Goal: Task Accomplishment & Management: Manage account settings

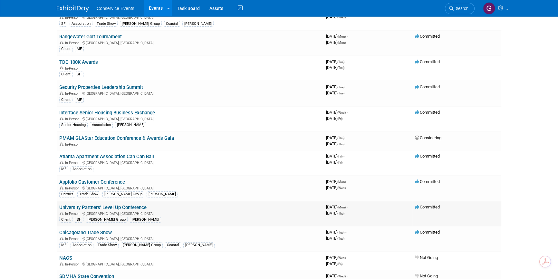
scroll to position [410, 0]
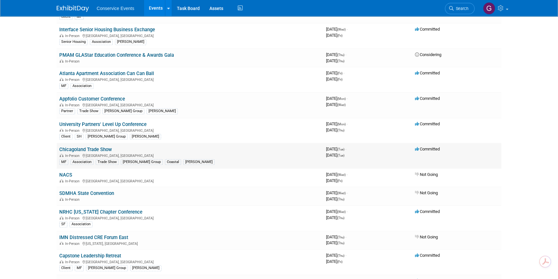
click at [105, 148] on link "Chicagoland Trade Show" at bounding box center [85, 150] width 53 height 6
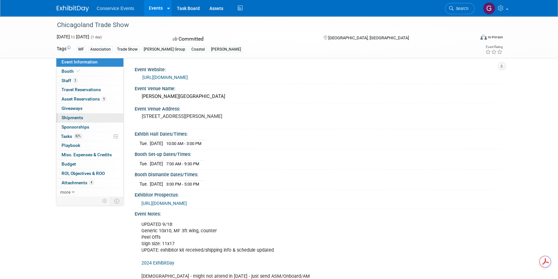
click at [75, 114] on link "0 Shipments 0" at bounding box center [89, 117] width 67 height 9
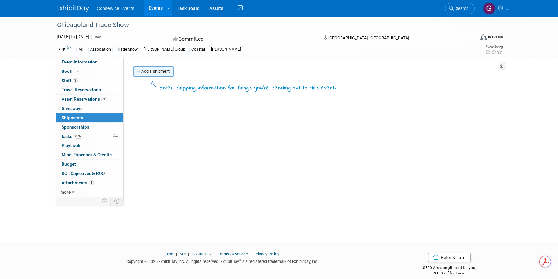
click at [151, 71] on link "Add a Shipment" at bounding box center [153, 71] width 40 height 10
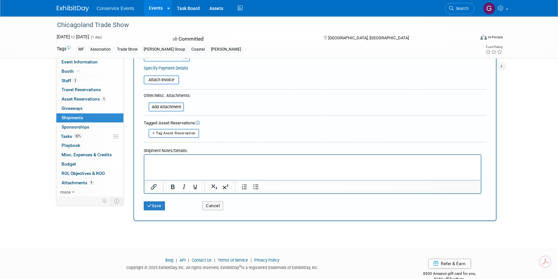
scroll to position [160, 0]
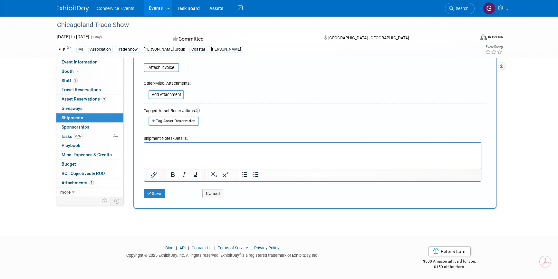
click at [190, 149] on p "Rich Text Area. Press ALT-0 for help." at bounding box center [312, 148] width 329 height 6
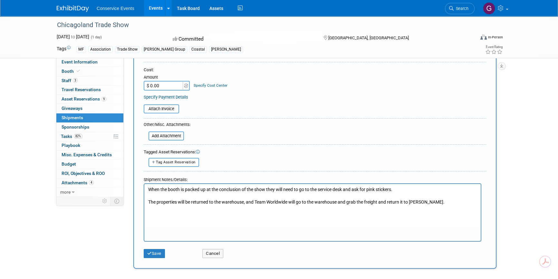
scroll to position [14, 0]
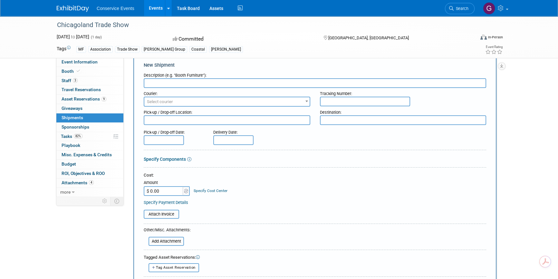
click at [191, 82] on input "text" at bounding box center [315, 83] width 343 height 10
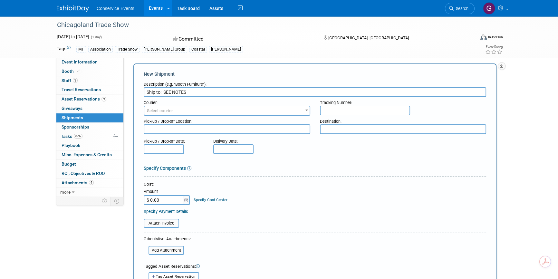
scroll to position [0, 0]
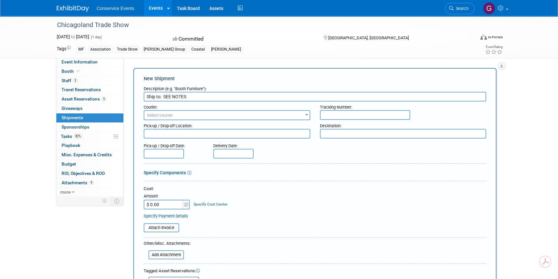
click at [165, 96] on input "Ship to: SEE NOTES" at bounding box center [315, 97] width 343 height 10
drag, startPoint x: 163, startPoint y: 96, endPoint x: 201, endPoint y: 95, distance: 37.7
click at [201, 95] on input "Ship to: SEE NOTES" at bounding box center [315, 97] width 343 height 10
type input "Ship to:"
click at [208, 115] on span "Select courier" at bounding box center [226, 115] width 165 height 9
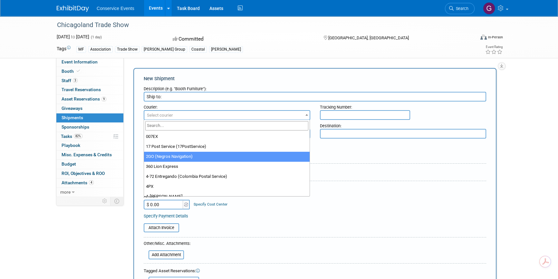
click at [351, 154] on div "Pick-up / Drop-off Date: Delivery Date:" at bounding box center [315, 149] width 352 height 18
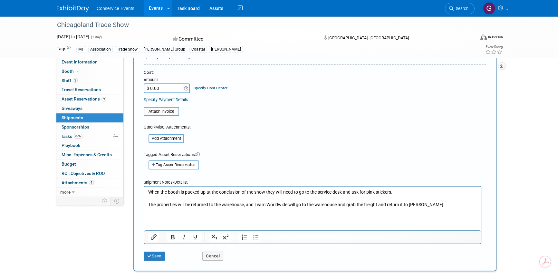
scroll to position [117, 0]
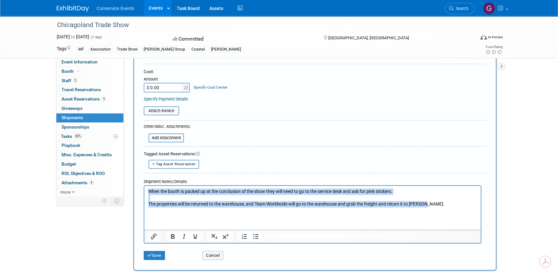
drag, startPoint x: 424, startPoint y: 205, endPoint x: 282, endPoint y: 373, distance: 220.3
click at [145, 188] on html "When the booth is packed up at the conclusion of the show they will need to go …" at bounding box center [312, 200] width 337 height 28
copy body "When the booth is packed up at the conclusion of the show they will need to go …"
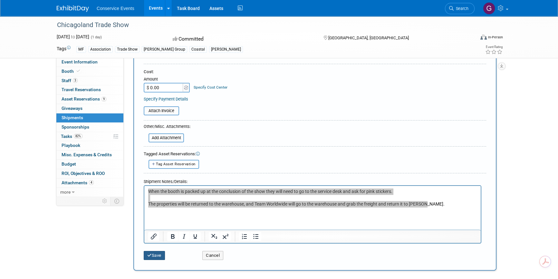
click at [154, 253] on button "Save" at bounding box center [154, 255] width 21 height 9
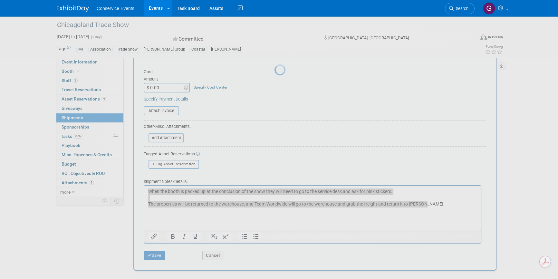
scroll to position [8, 0]
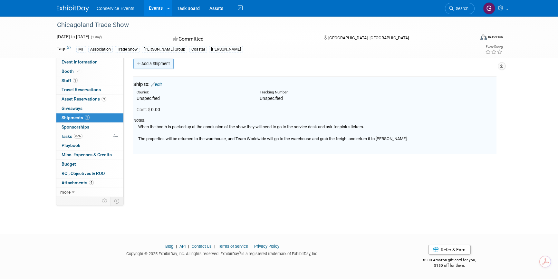
click at [160, 61] on link "Add a Shipment" at bounding box center [153, 64] width 40 height 10
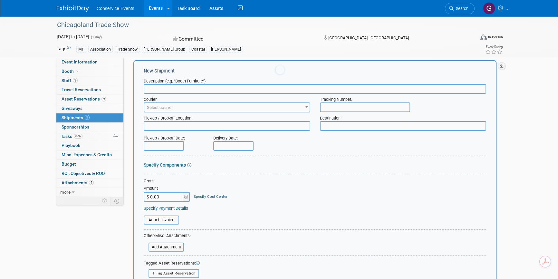
scroll to position [0, 0]
click at [166, 86] on input "text" at bounding box center [315, 89] width 343 height 10
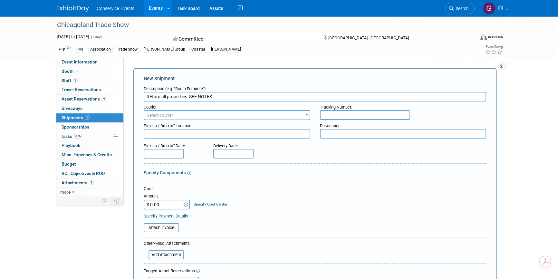
click at [151, 97] on input "REturn all properties: SEE NOTES" at bounding box center [315, 97] width 343 height 10
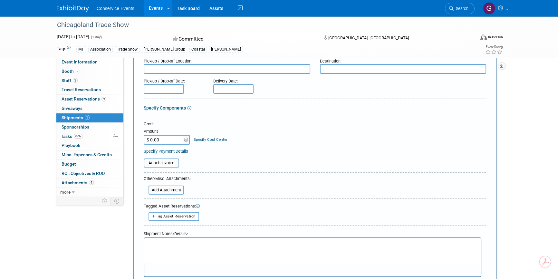
scroll to position [205, 0]
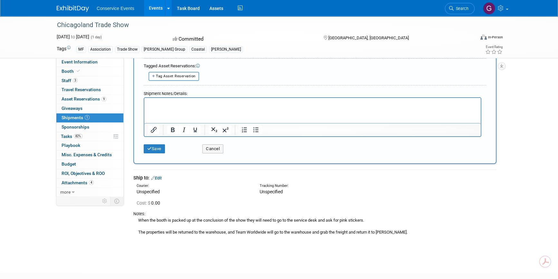
type input "Return all properties: SEE NOTES"
click at [163, 106] on p "Rich Text Area. Press ALT-0 for help." at bounding box center [312, 103] width 329 height 6
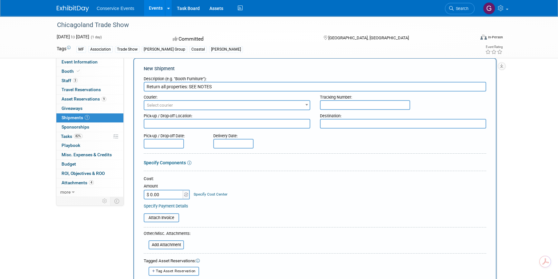
scroll to position [0, 0]
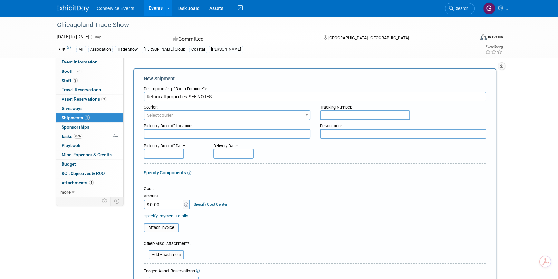
click at [335, 130] on textarea at bounding box center [403, 134] width 167 height 10
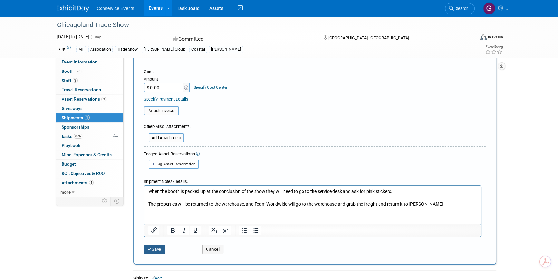
type textarea "Taylor CLE"
click at [158, 246] on button "Save" at bounding box center [154, 249] width 21 height 9
